Goal: Task Accomplishment & Management: Manage account settings

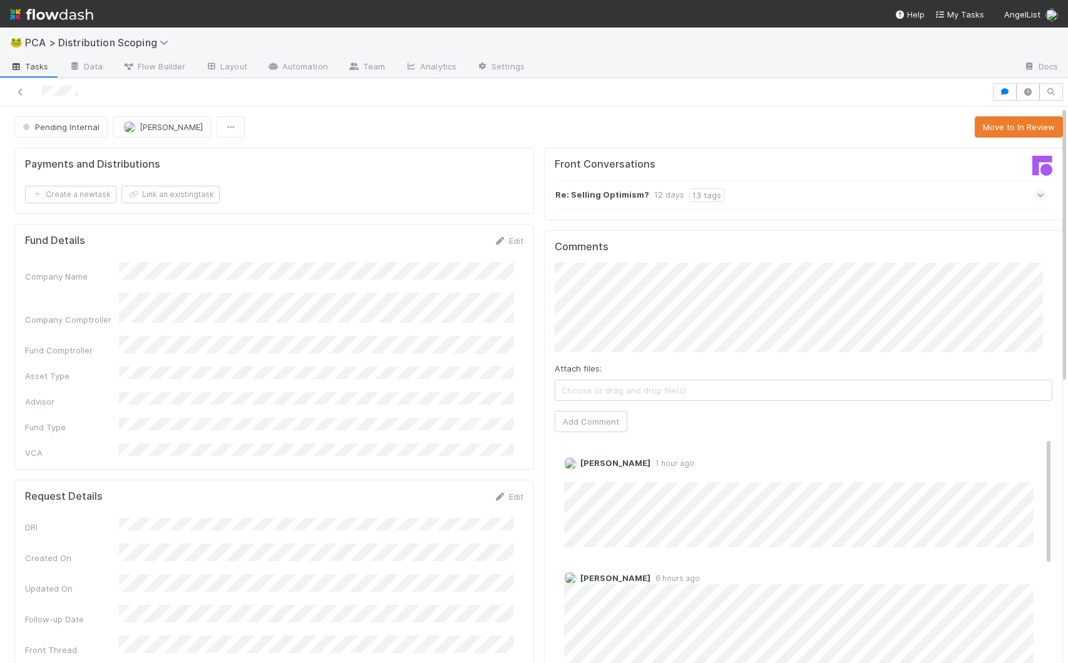
click at [497, 225] on div "Fund Details Edit Company Name Company Comptroller Fund Comptroller Asset Type …" at bounding box center [273, 347] width 519 height 246
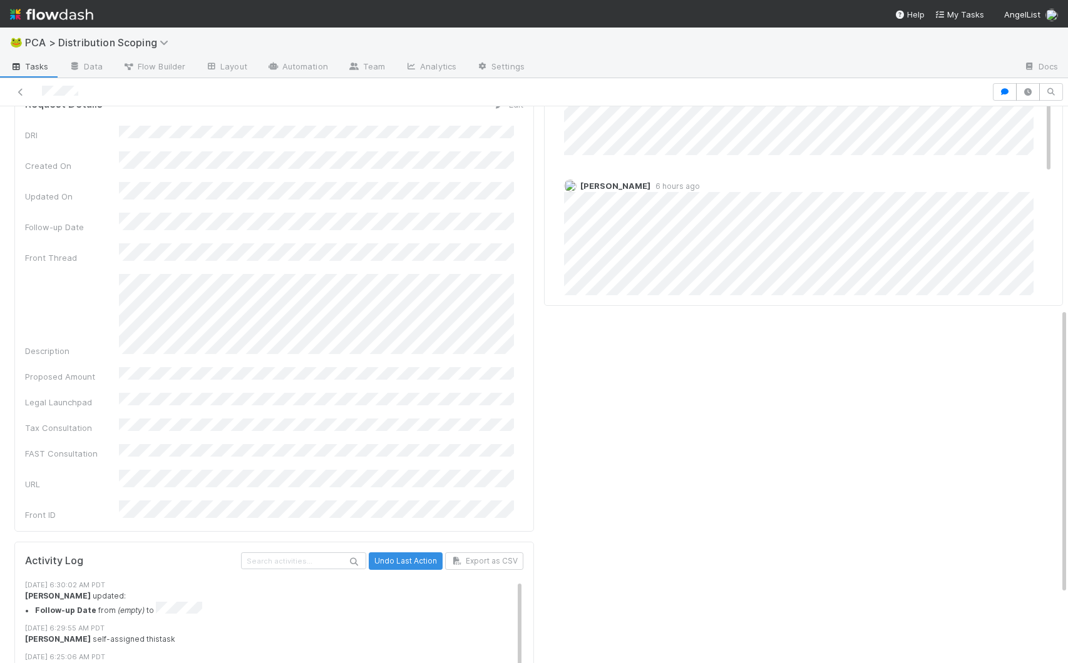
scroll to position [390, 0]
click at [1029, 130] on div "Giang Nguyen 1 hour ago Edit Delete" at bounding box center [807, 107] width 507 height 99
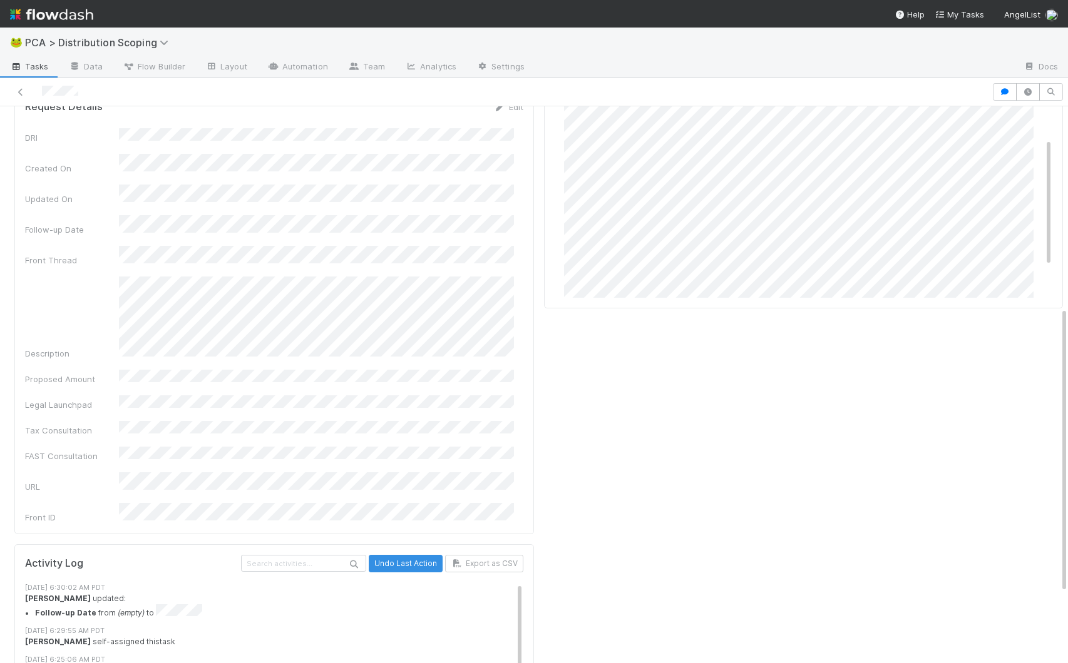
scroll to position [240, 0]
drag, startPoint x: 1029, startPoint y: 129, endPoint x: 1027, endPoint y: 260, distance: 130.8
click at [1027, 260] on div "Giang Nguyen 1 hour ago Edit Delete Cierra Catarino 6 hours ago" at bounding box center [807, 53] width 507 height 490
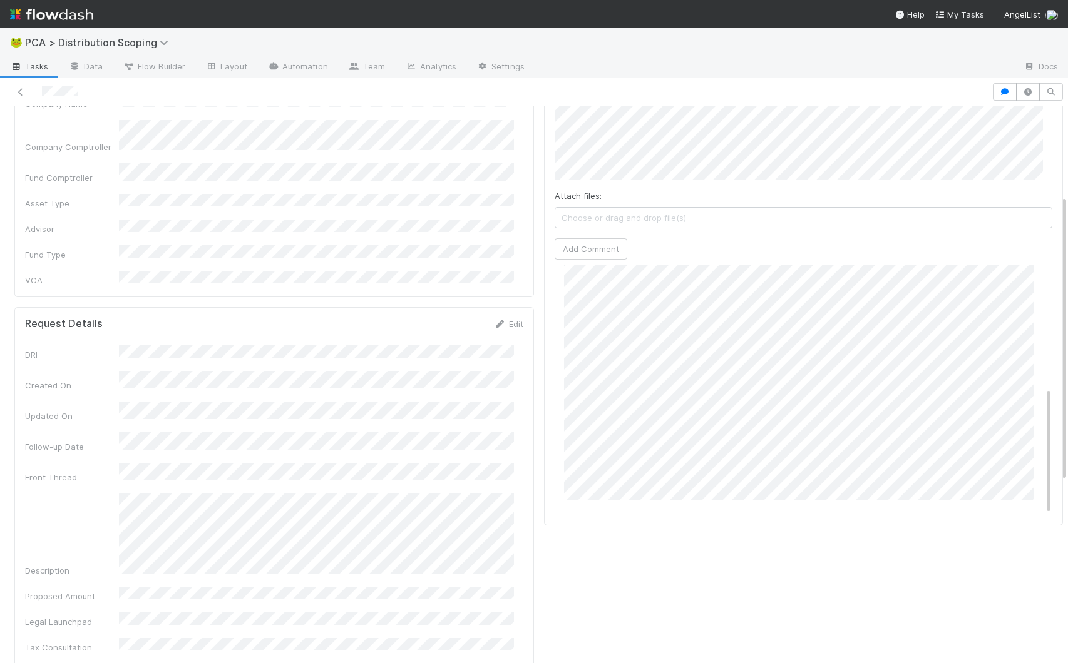
click at [803, 571] on div "Front Conversations Re: Selling Optimism? 12 days 13 tags Comments Attach files…" at bounding box center [803, 523] width 529 height 1106
drag, startPoint x: 1028, startPoint y: 414, endPoint x: 1032, endPoint y: 310, distance: 104.6
click at [1032, 310] on div "Giang Nguyen 1 hour ago Edit Delete Cierra Catarino 6 hours ago" at bounding box center [807, 475] width 507 height 490
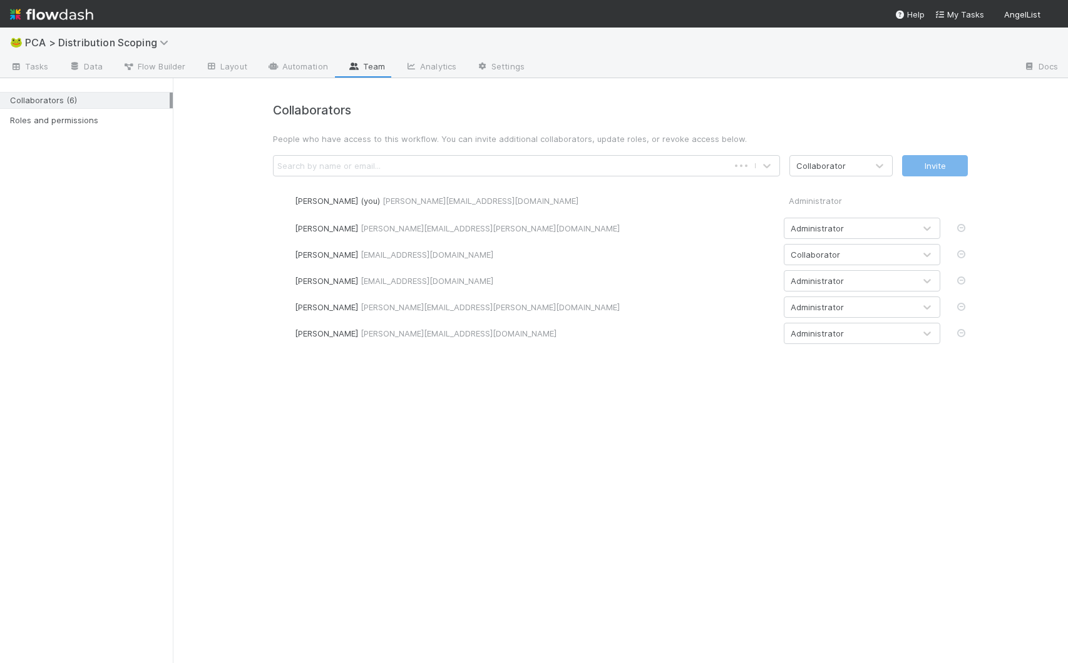
click at [335, 166] on div "Search by name or email..." at bounding box center [328, 166] width 103 height 13
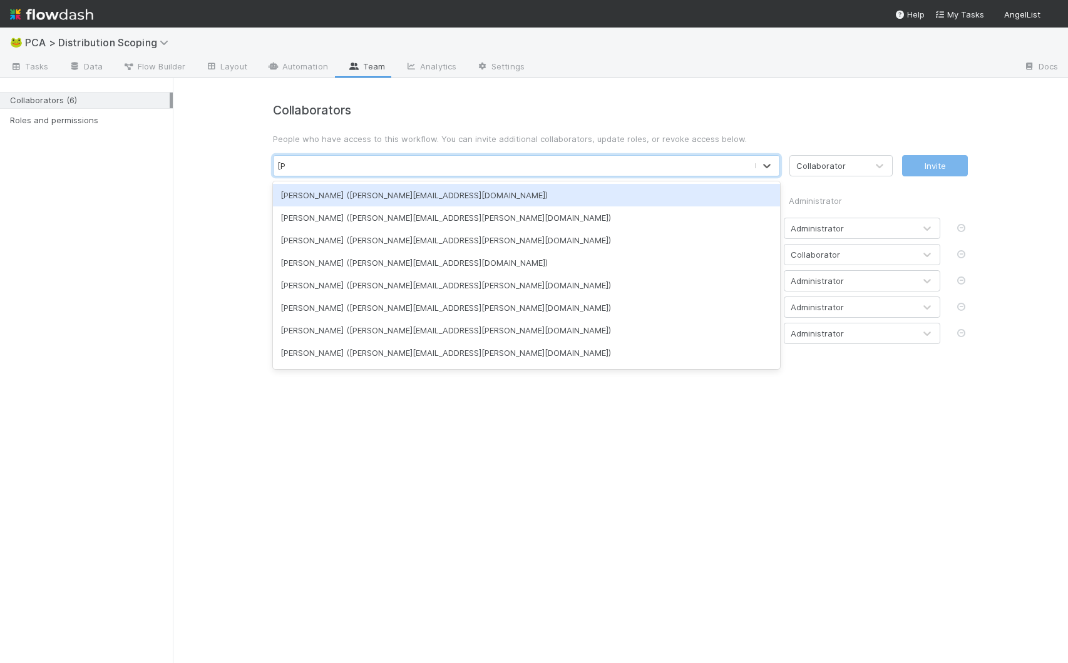
type input "[PERSON_NAME]"
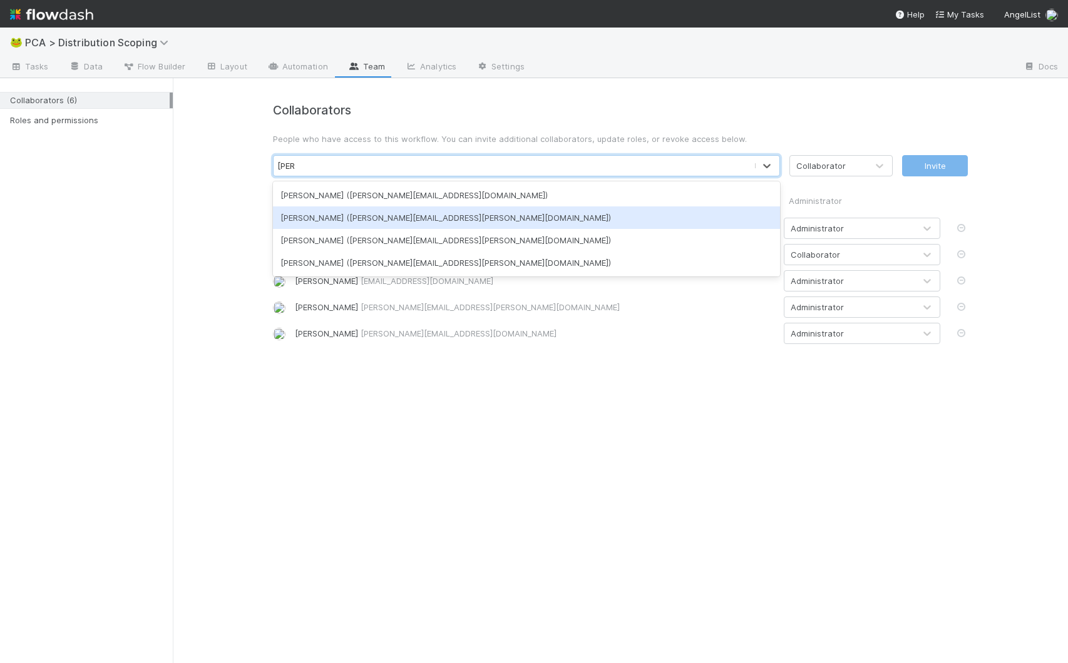
click at [370, 211] on div "[PERSON_NAME] ([PERSON_NAME][EMAIL_ADDRESS][PERSON_NAME][DOMAIN_NAME])" at bounding box center [526, 217] width 507 height 23
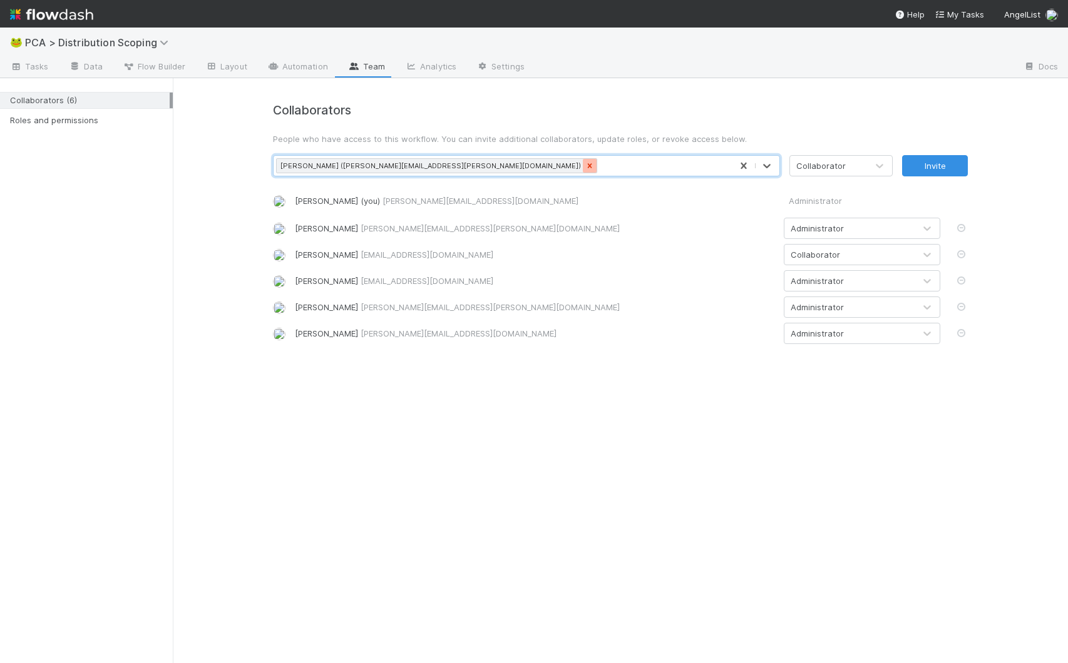
click at [585, 162] on icon at bounding box center [589, 165] width 9 height 9
